Goal: Task Accomplishment & Management: Manage account settings

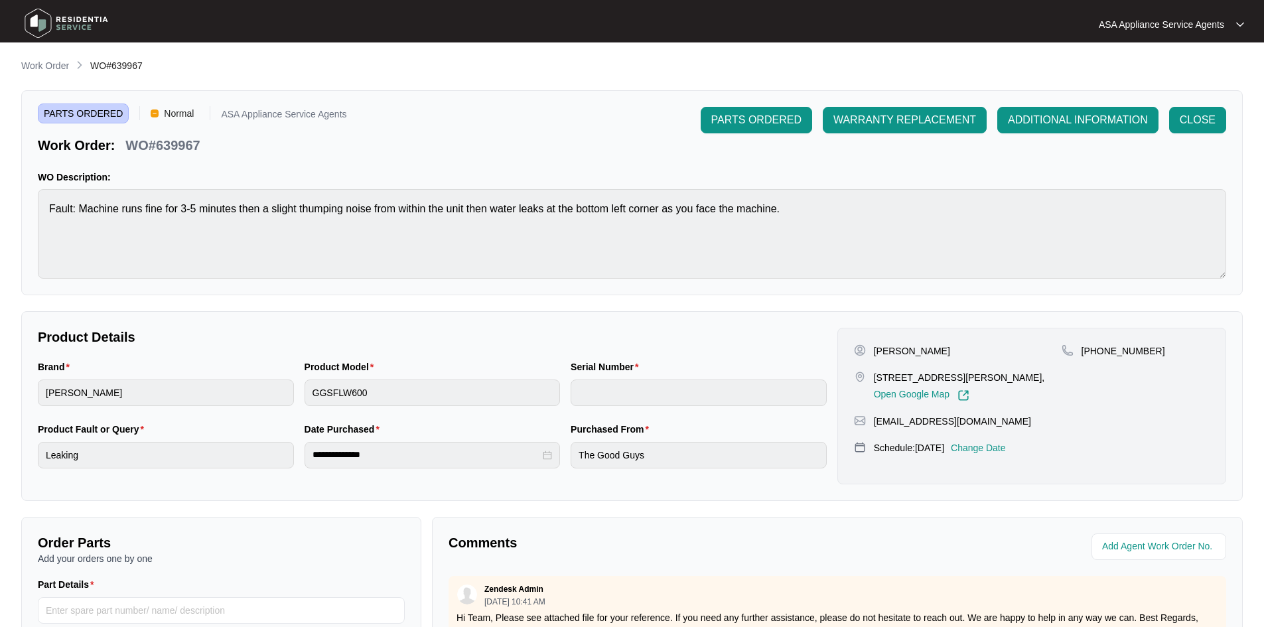
drag, startPoint x: 0, startPoint y: 0, endPoint x: 37, endPoint y: 68, distance: 77.8
click at [37, 68] on p "Work Order" at bounding box center [45, 65] width 48 height 13
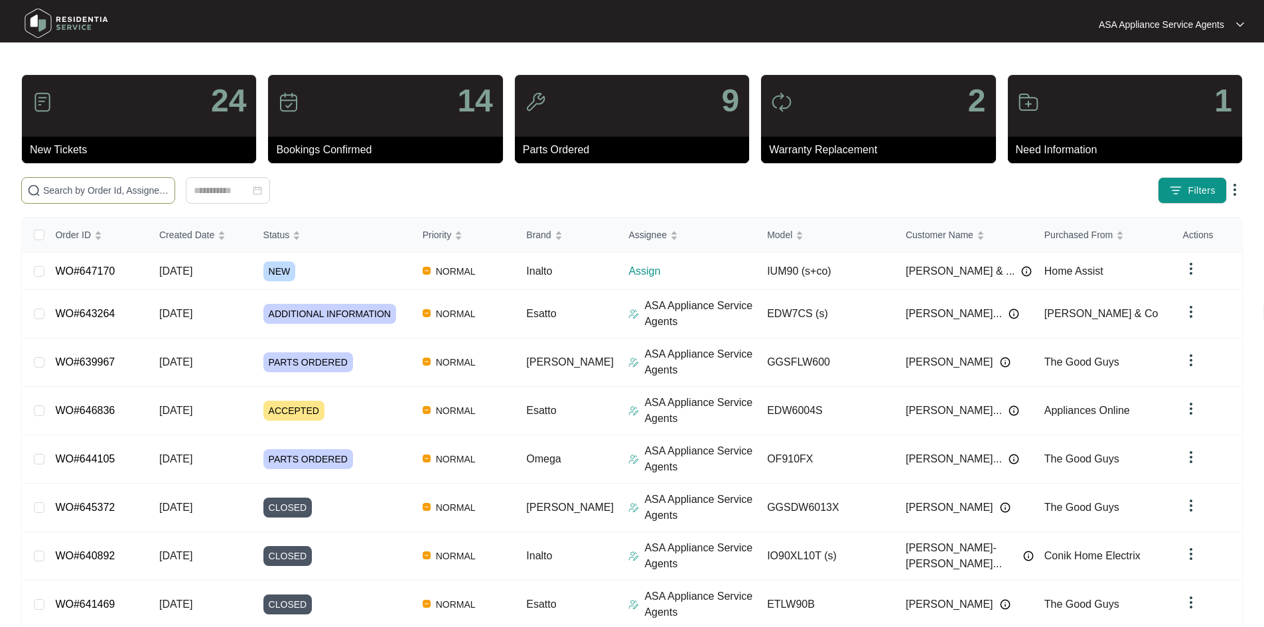
click at [110, 187] on input "text" at bounding box center [106, 190] width 126 height 15
paste input "647170"
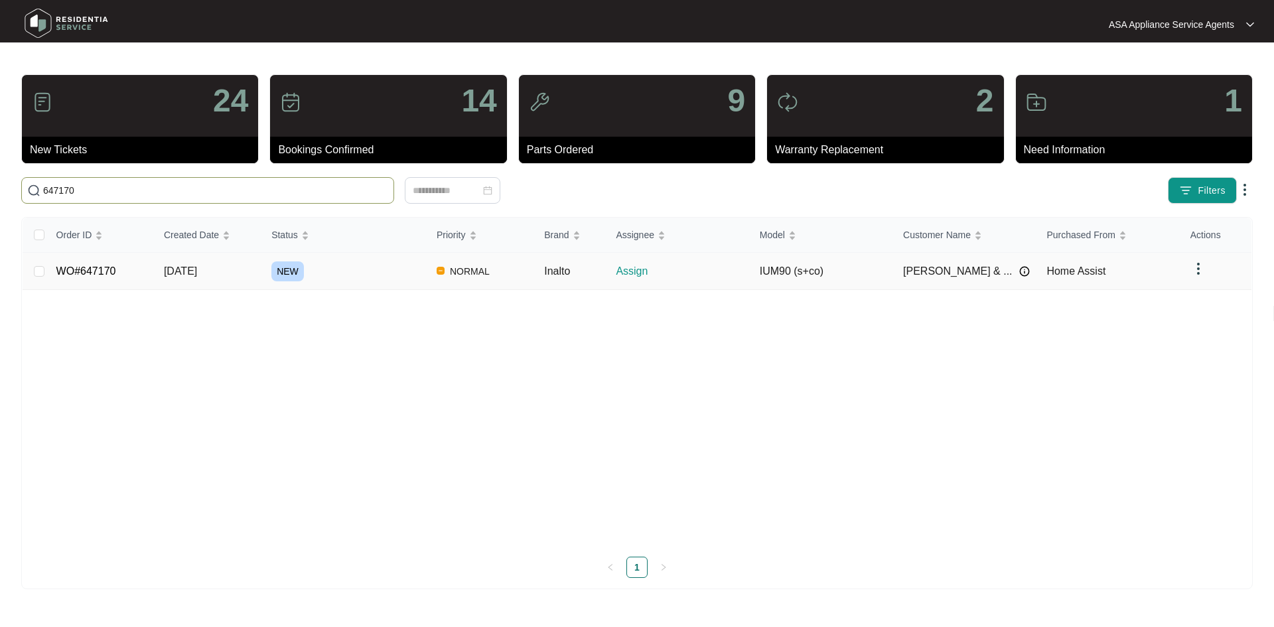
type input "647170"
click at [197, 272] on span "[DATE]" at bounding box center [180, 270] width 33 height 11
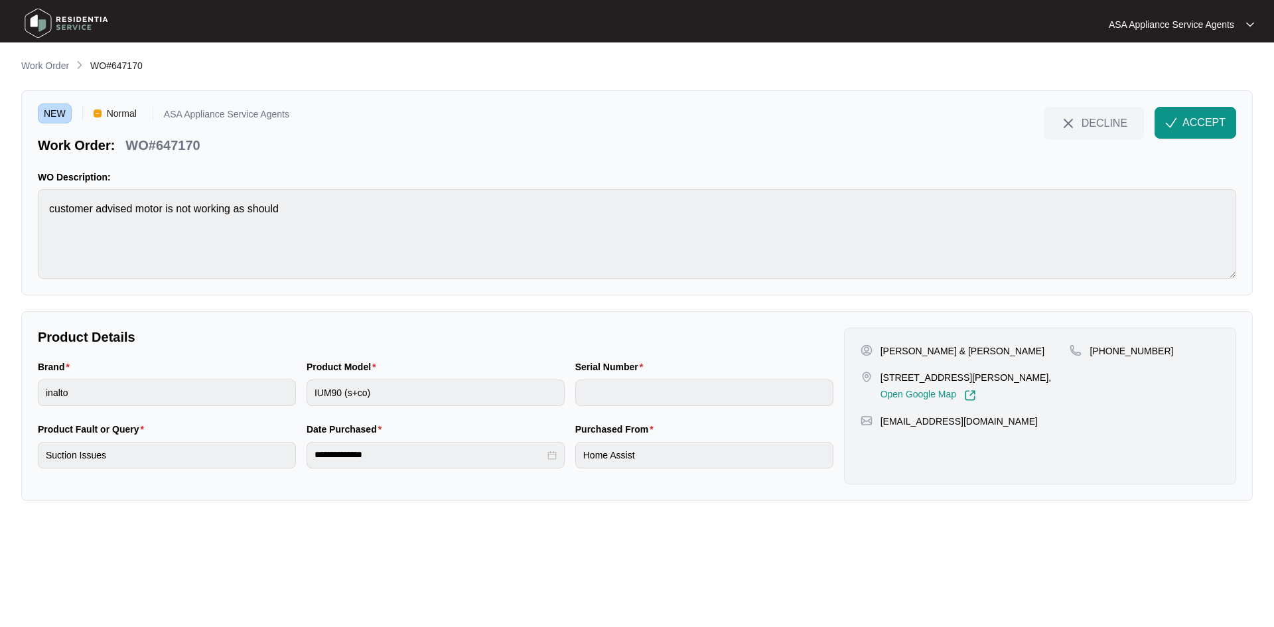
click at [921, 354] on p "[PERSON_NAME] & [PERSON_NAME]" at bounding box center [962, 350] width 164 height 13
copy p "[PERSON_NAME]"
click at [879, 350] on div "[PERSON_NAME] & [PERSON_NAME]" at bounding box center [966, 350] width 210 height 13
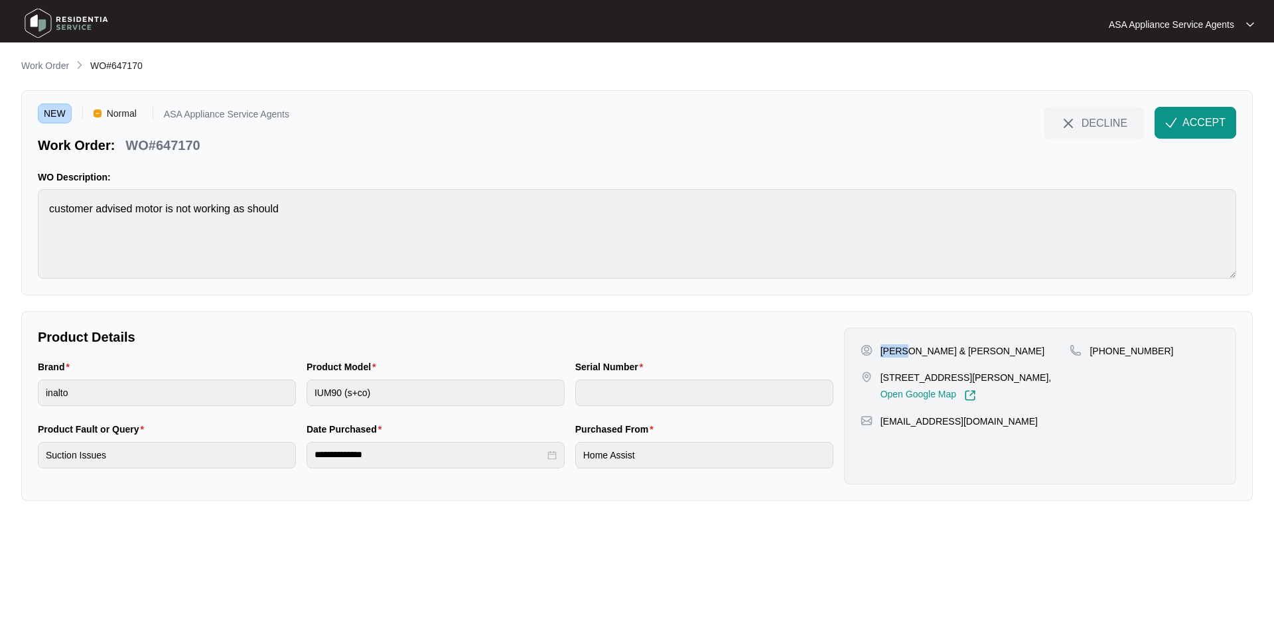
copy p "Atul"
drag, startPoint x: 1106, startPoint y: 350, endPoint x: 1208, endPoint y: 345, distance: 102.3
click at [1208, 345] on div "[PHONE_NUMBER]" at bounding box center [1144, 350] width 150 height 13
copy p "434990149"
drag, startPoint x: 878, startPoint y: 378, endPoint x: 949, endPoint y: 383, distance: 71.2
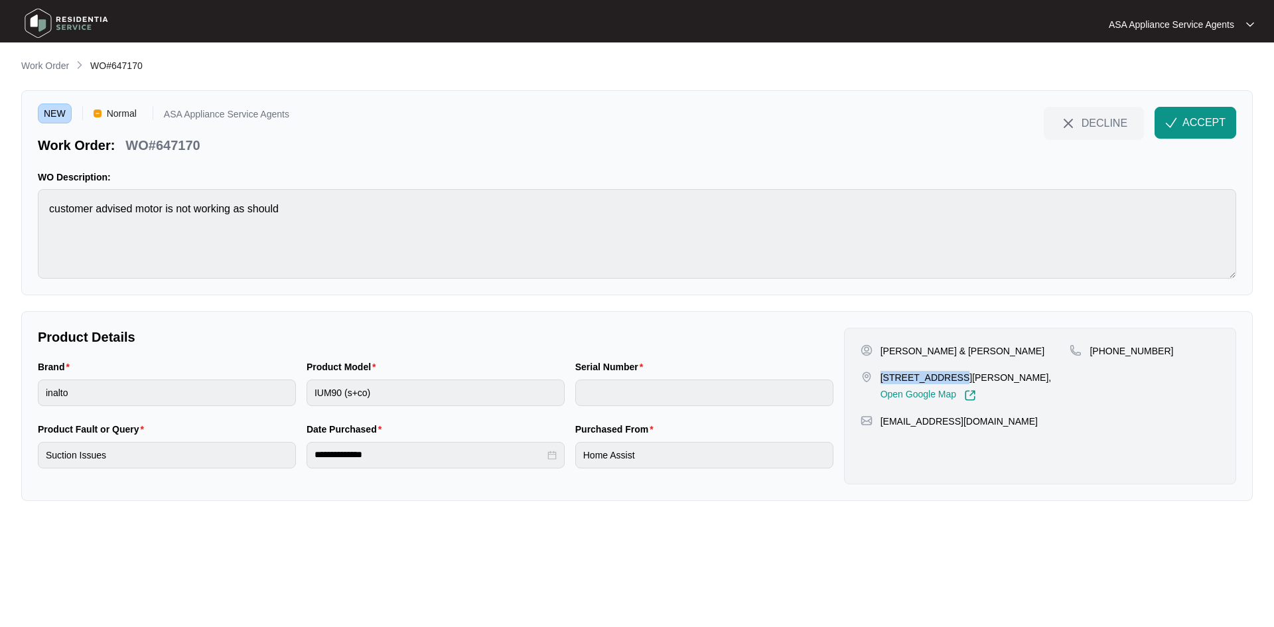
click at [949, 383] on div "[STREET_ADDRESS][PERSON_NAME], Open Google Map" at bounding box center [966, 386] width 210 height 31
copy p "[STREET_ADDRESS]"
drag, startPoint x: 951, startPoint y: 377, endPoint x: 1010, endPoint y: 374, distance: 59.1
click at [1017, 377] on p "[STREET_ADDRESS][PERSON_NAME]," at bounding box center [965, 377] width 171 height 13
copy p "[PERSON_NAME] WATER"
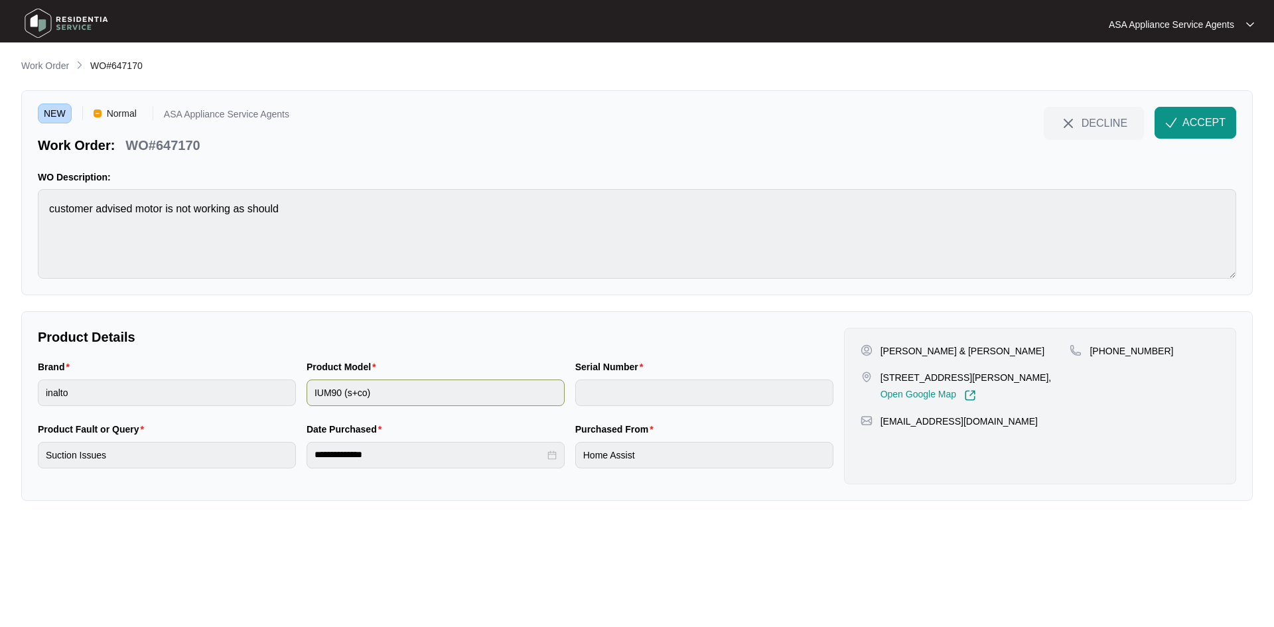
drag, startPoint x: 338, startPoint y: 378, endPoint x: 338, endPoint y: 388, distance: 10.6
click at [338, 378] on div "Product Model" at bounding box center [436, 370] width 258 height 20
click at [1097, 115] on button "DECLINE" at bounding box center [1094, 123] width 100 height 32
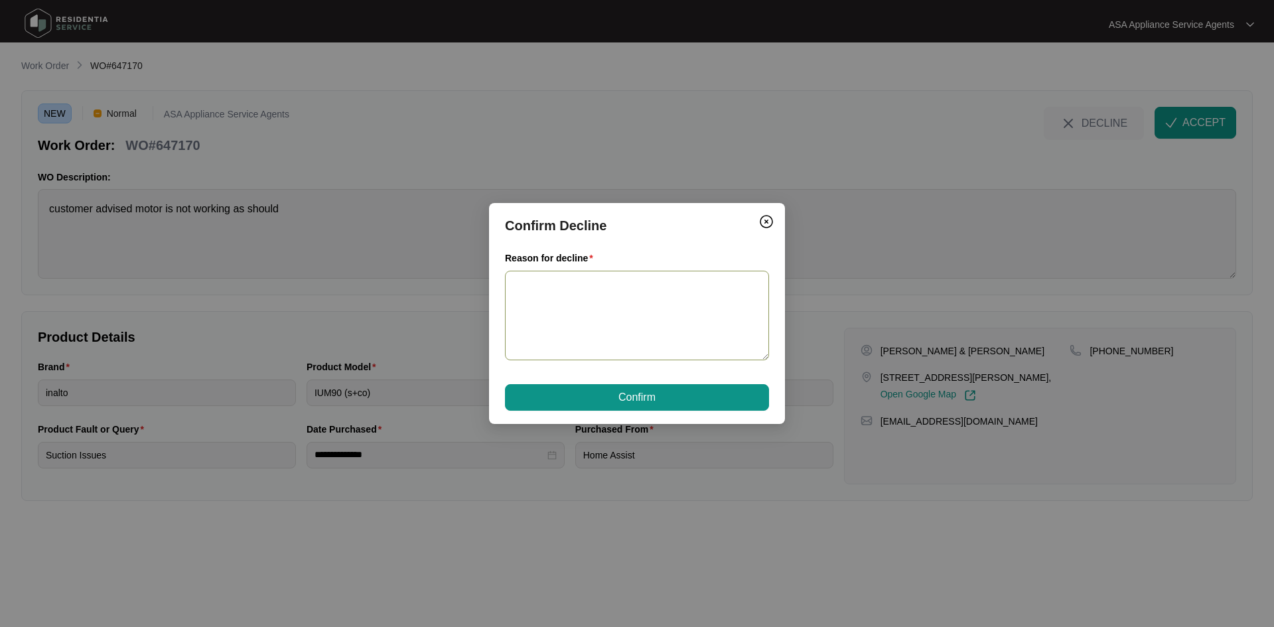
click at [565, 309] on textarea "Reason for decline" at bounding box center [637, 316] width 264 height 90
type textarea "Out of our service area."
click at [650, 392] on span "Confirm" at bounding box center [636, 397] width 37 height 16
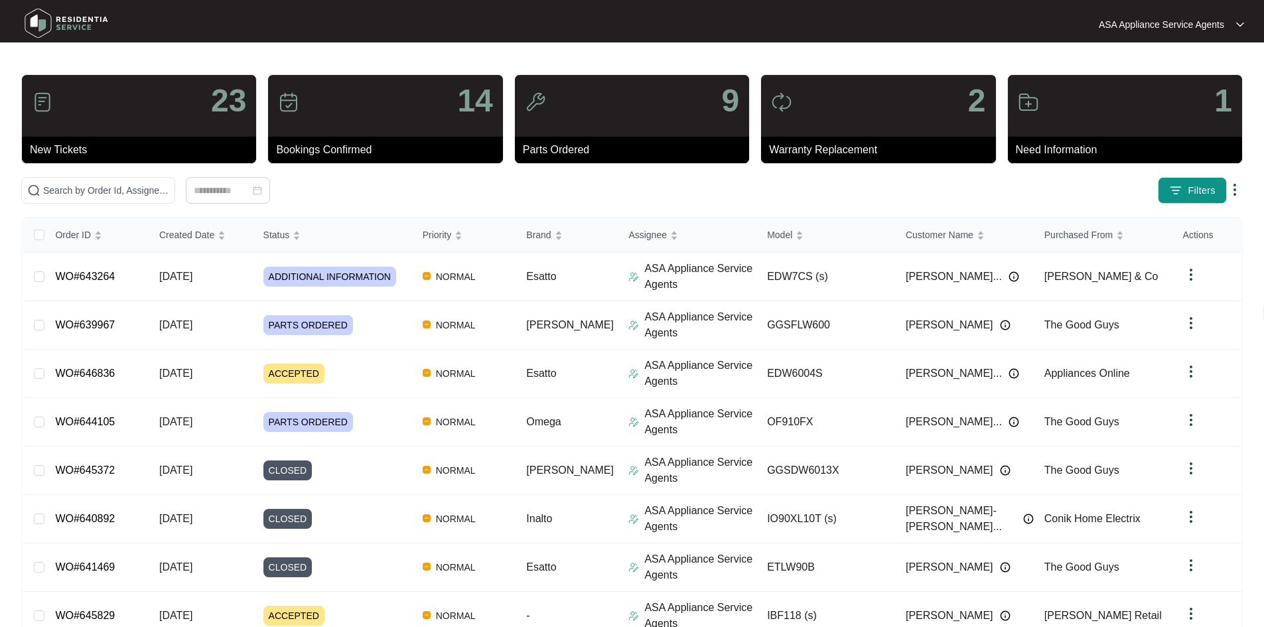
click at [1135, 66] on main "23 New Tickets 14 Bookings Confirmed 9 Parts Ordered 2 Warranty Replacement 1 N…" at bounding box center [632, 400] width 1264 height 801
